Goal: Task Accomplishment & Management: Use online tool/utility

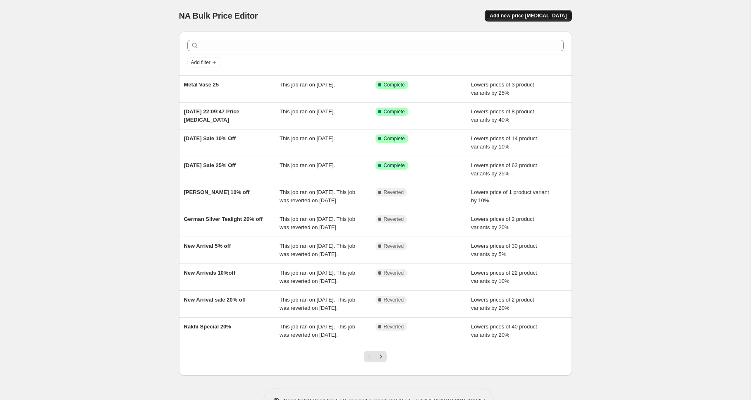
click at [551, 18] on span "Add new price change job" at bounding box center [528, 15] width 77 height 7
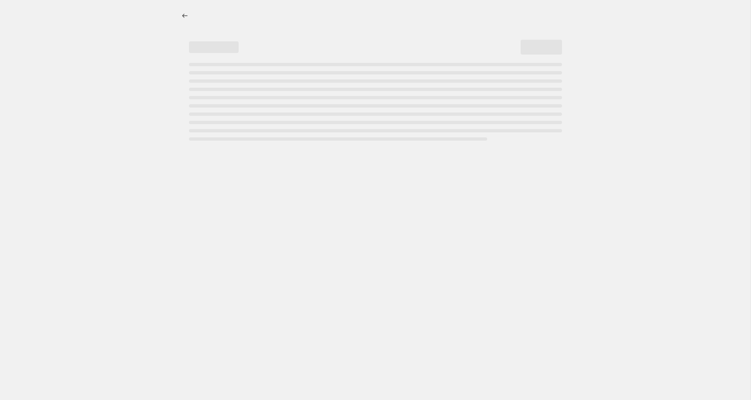
select select "percentage"
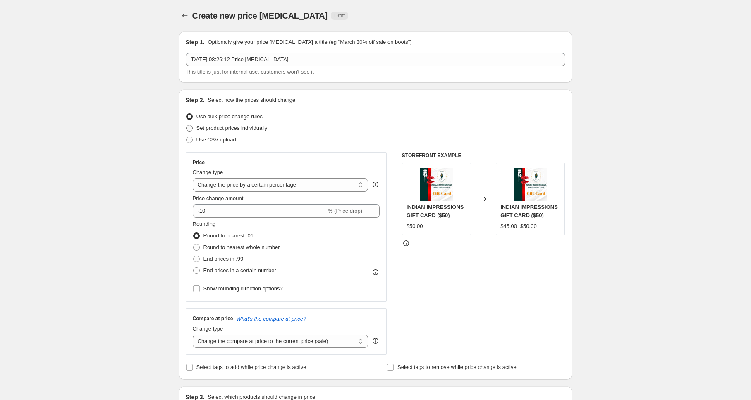
click at [194, 132] on label "Set product prices individually" at bounding box center [227, 128] width 82 height 12
click at [187, 125] on input "Set product prices individually" at bounding box center [186, 125] width 0 height 0
radio input "true"
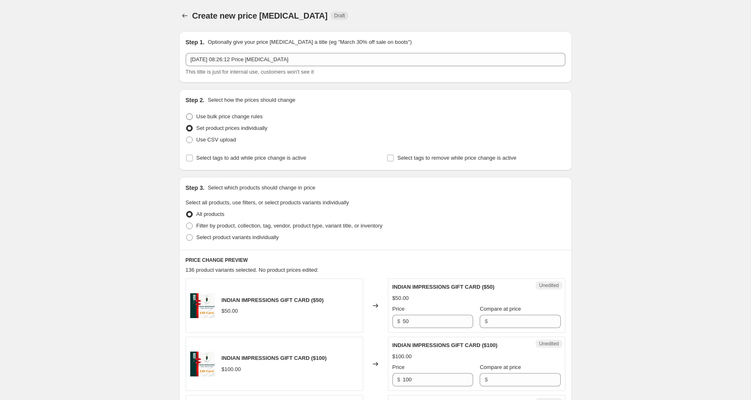
click at [192, 117] on span at bounding box center [189, 116] width 7 height 7
click at [187, 114] on input "Use bulk price change rules" at bounding box center [186, 113] width 0 height 0
radio input "true"
select select "percentage"
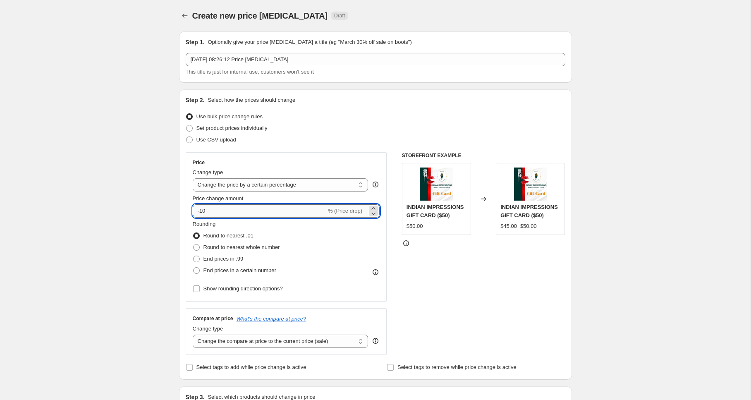
click at [229, 210] on input "-10" at bounding box center [260, 210] width 134 height 13
type input "-1"
type input "-35"
click at [197, 261] on span at bounding box center [196, 259] width 7 height 7
click at [194, 256] on input "End prices in .99" at bounding box center [193, 256] width 0 height 0
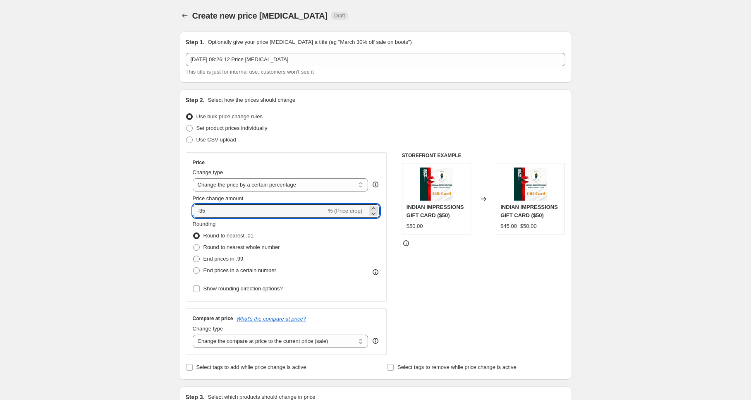
radio input "true"
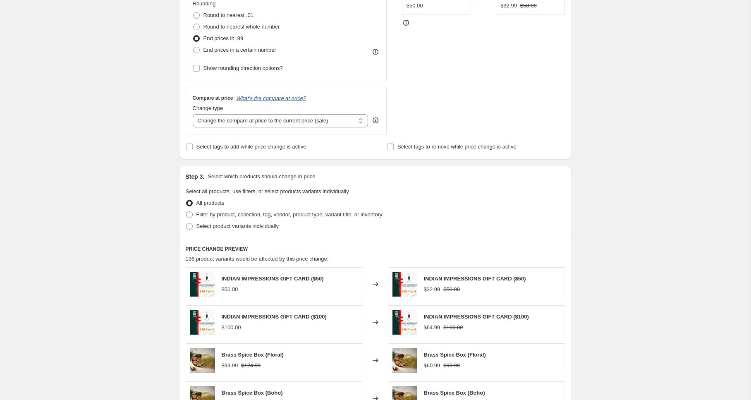
scroll to position [222, 0]
click at [230, 227] on span "Select product variants individually" at bounding box center [238, 225] width 82 height 6
click at [187, 222] on input "Select product variants individually" at bounding box center [186, 222] width 0 height 0
radio input "true"
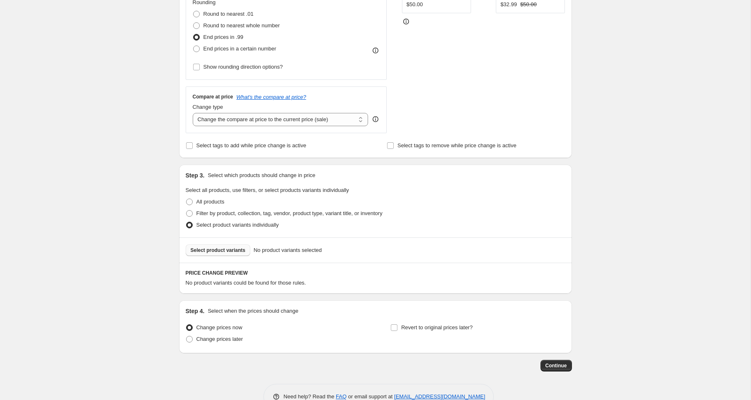
click at [223, 250] on span "Select product variants" at bounding box center [218, 250] width 55 height 7
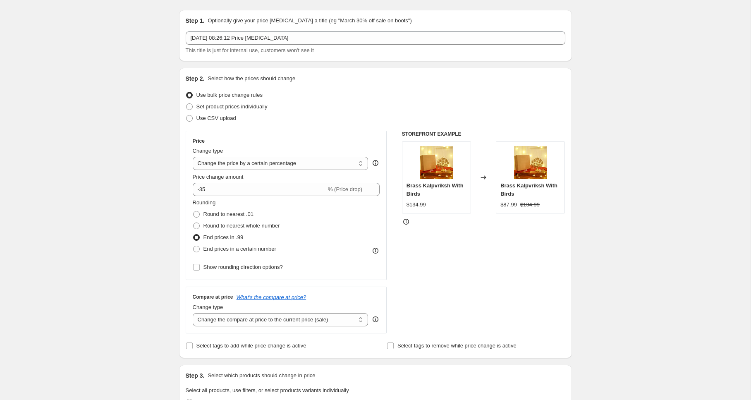
scroll to position [0, 0]
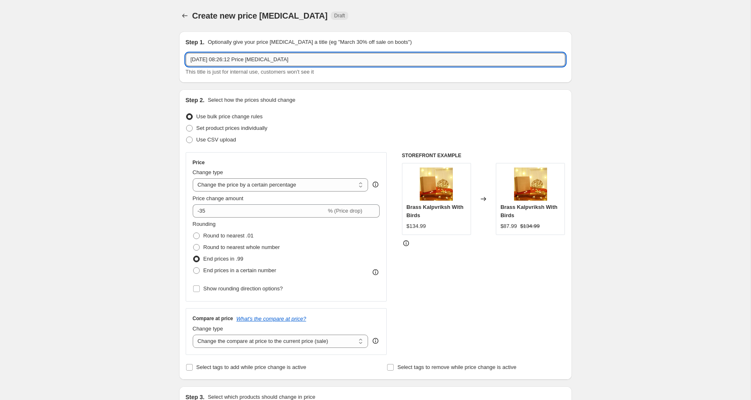
click at [301, 58] on input "4 Oct 2025, 08:26:12 Price change job" at bounding box center [376, 59] width 380 height 13
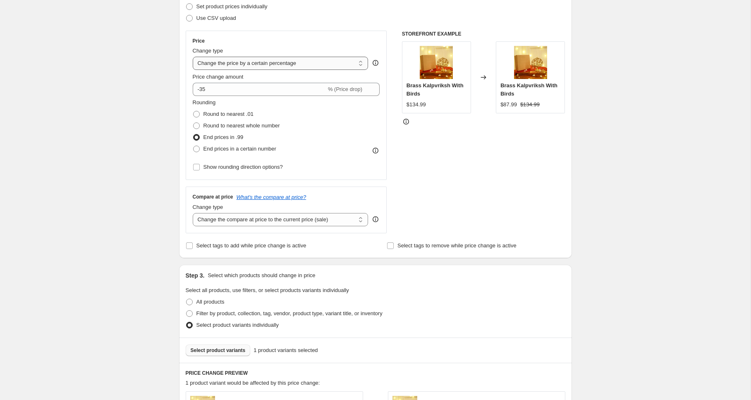
scroll to position [120, 0]
type input "Kalpvriksh 35%"
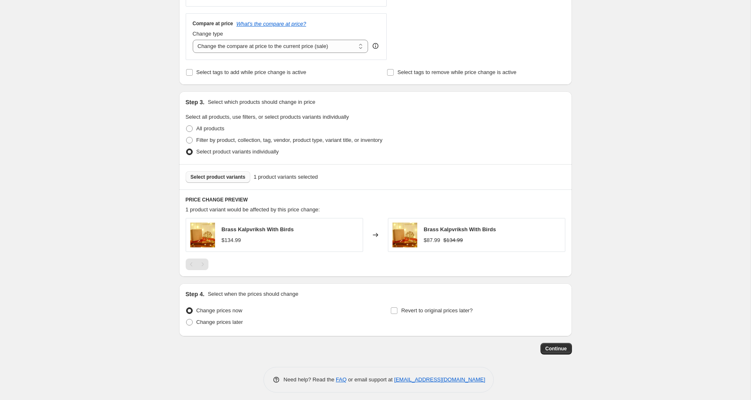
scroll to position [300, 0]
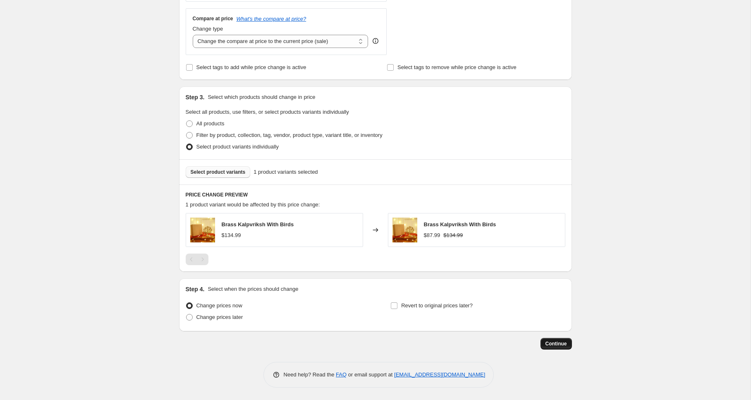
click at [559, 347] on span "Continue" at bounding box center [557, 343] width 22 height 7
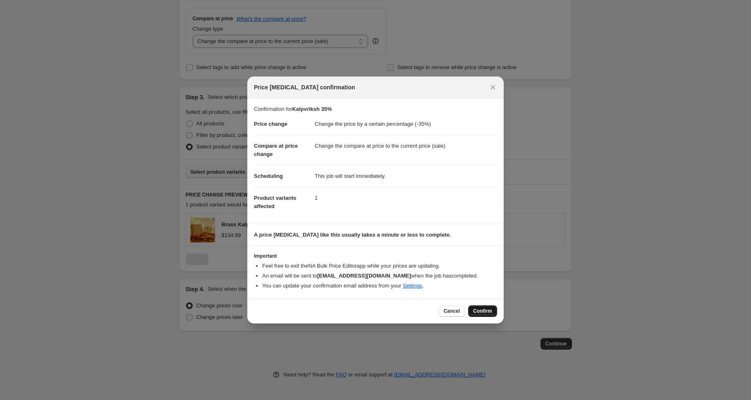
click at [482, 313] on span "Confirm" at bounding box center [482, 311] width 19 height 7
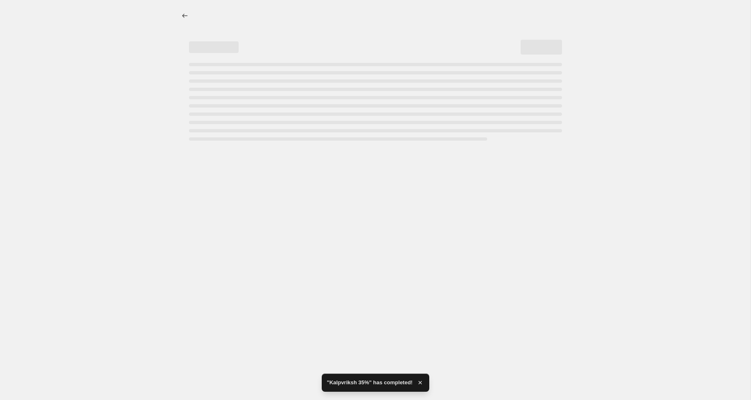
select select "percentage"
